Goal: Navigation & Orientation: Find specific page/section

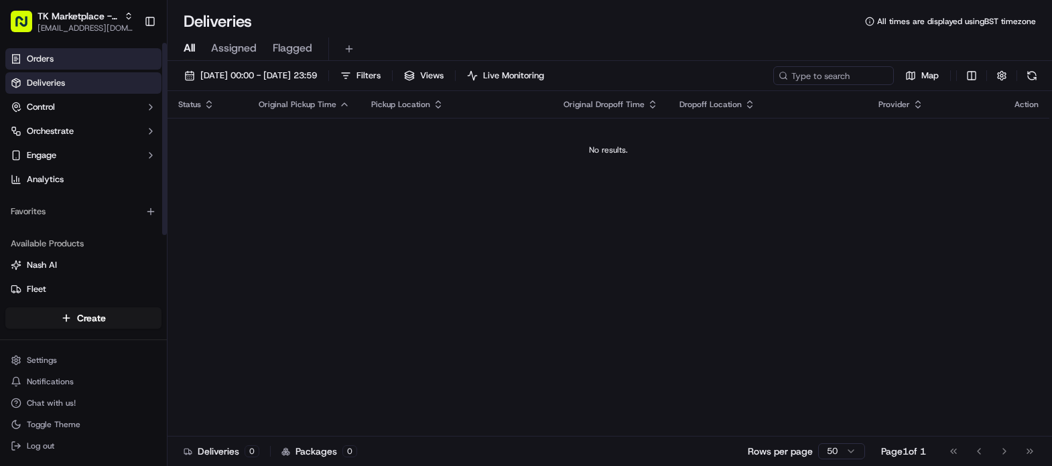
click at [44, 55] on span "Orders" at bounding box center [40, 59] width 27 height 12
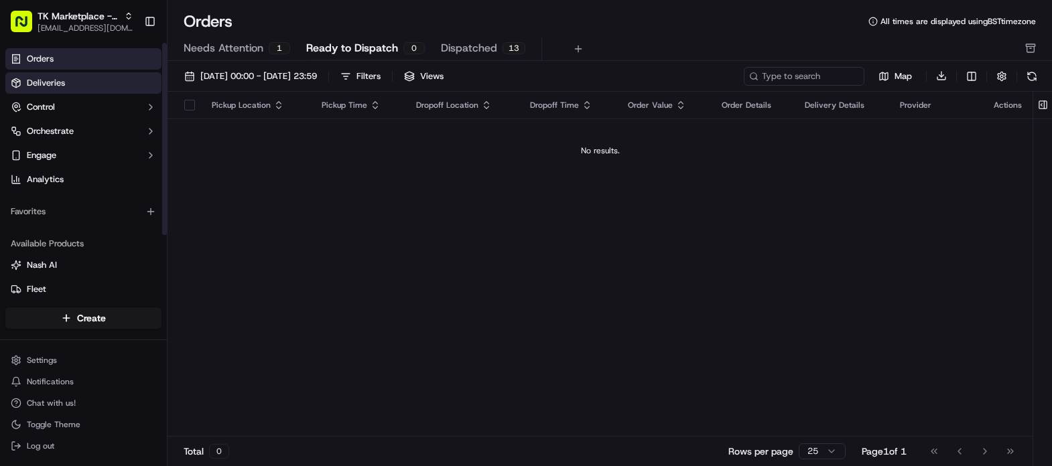
click at [47, 84] on span "Deliveries" at bounding box center [46, 83] width 38 height 12
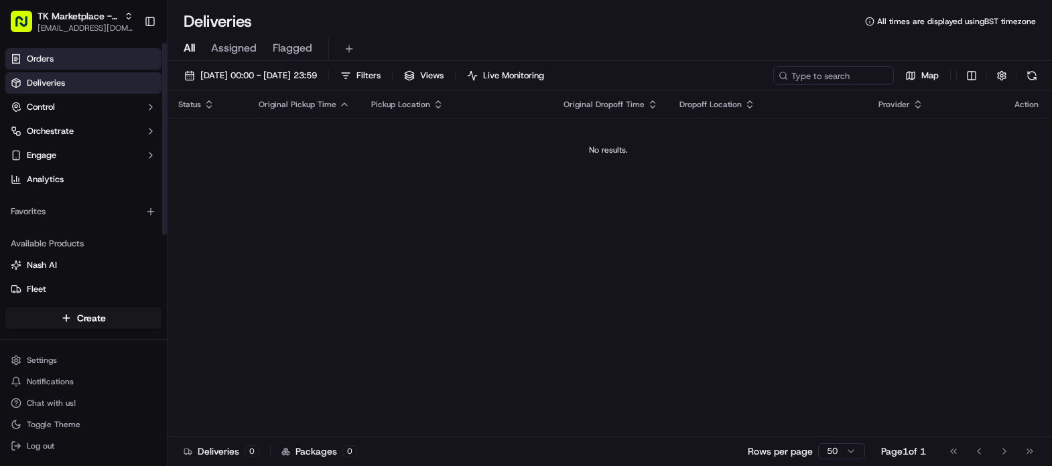
click at [76, 56] on link "Orders" at bounding box center [83, 58] width 156 height 21
